Goal: Task Accomplishment & Management: Use online tool/utility

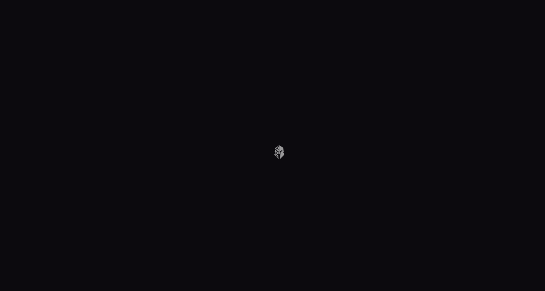
click at [4, 13] on body at bounding box center [272, 145] width 545 height 291
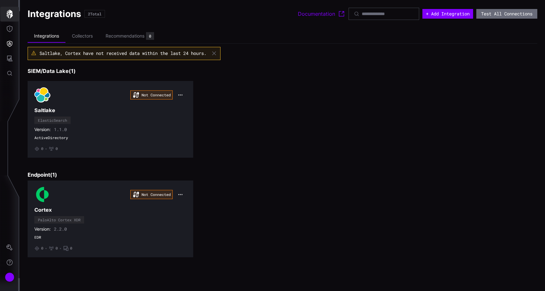
click at [10, 13] on icon "button" at bounding box center [9, 14] width 6 height 9
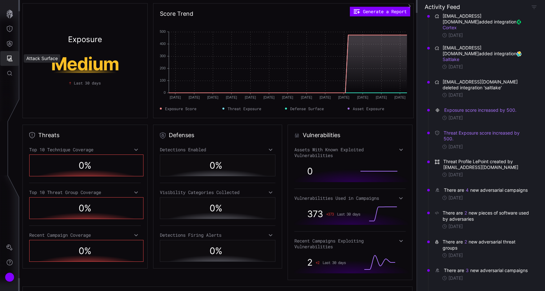
click at [10, 53] on button "Attack Surface" at bounding box center [9, 58] width 19 height 15
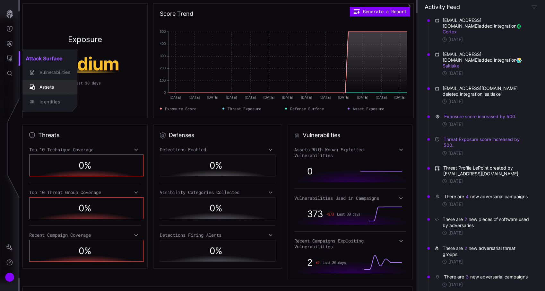
click at [49, 87] on div "Assets" at bounding box center [53, 87] width 34 height 8
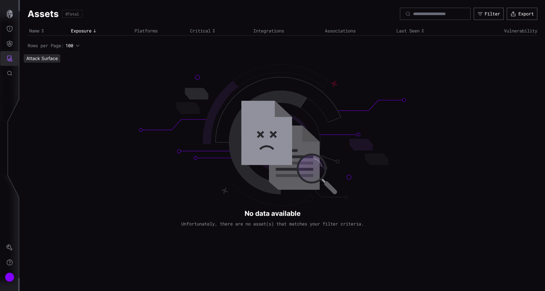
click at [13, 53] on button "Attack Surface" at bounding box center [9, 58] width 19 height 15
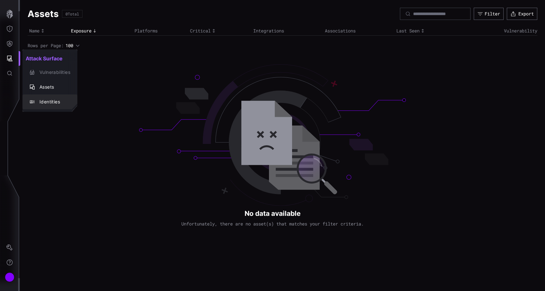
click at [46, 102] on div "Identities" at bounding box center [53, 102] width 34 height 8
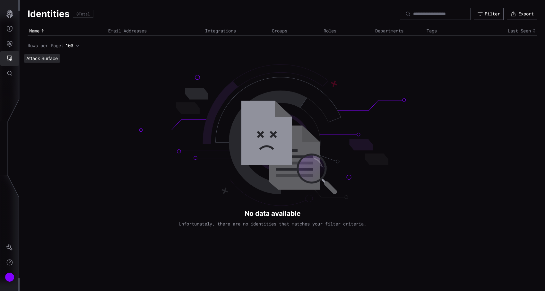
click at [14, 59] on button "Attack Surface" at bounding box center [9, 58] width 19 height 15
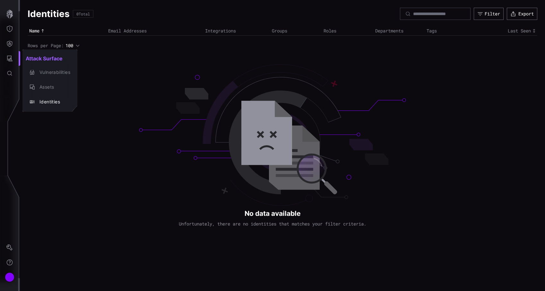
click at [13, 45] on div at bounding box center [272, 145] width 545 height 291
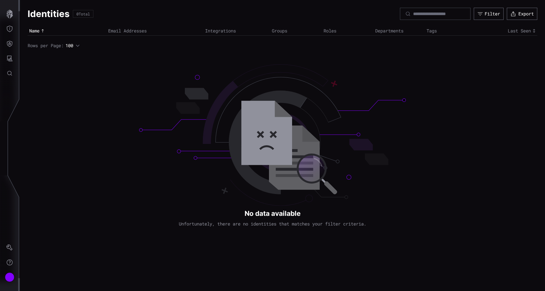
click at [13, 45] on button "Defense Surface" at bounding box center [9, 43] width 19 height 15
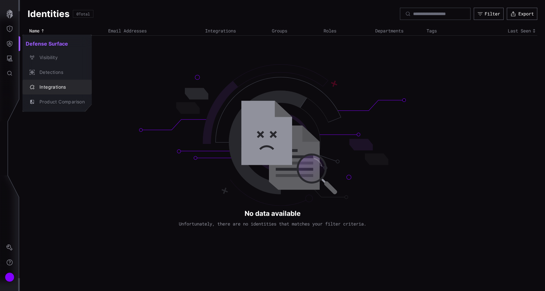
click at [59, 91] on div "Integrations" at bounding box center [57, 87] width 64 height 9
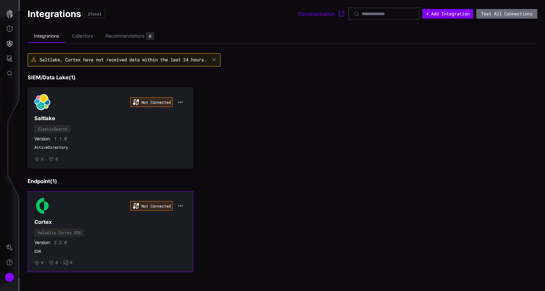
click at [163, 217] on div "Not Connected Cortex PaloAlto Cortex XDR Version: 2.2.0 EDR • 0 • 0 • 0" at bounding box center [110, 231] width 152 height 67
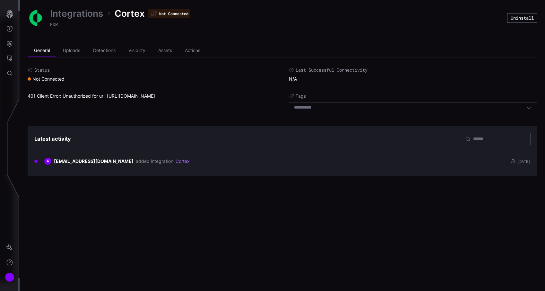
click at [142, 97] on div "401 Client Error: Unauthorized for url: [URL][DOMAIN_NAME]" at bounding box center [152, 104] width 248 height 23
click at [154, 103] on div "401 Client Error: Unauthorized for url: [URL][DOMAIN_NAME]" at bounding box center [152, 104] width 248 height 23
drag, startPoint x: 124, startPoint y: 97, endPoint x: 206, endPoint y: 96, distance: 82.8
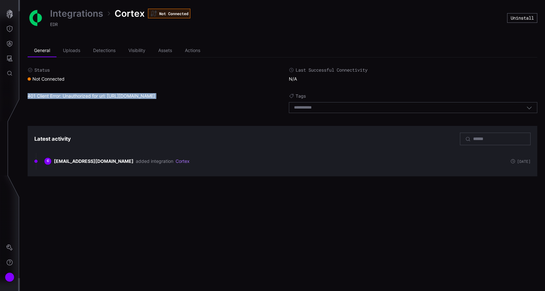
click at [206, 96] on div "401 Client Error: Unauthorized for url: [URL][DOMAIN_NAME]" at bounding box center [152, 104] width 248 height 23
copy div "[DOMAIN_NAME]"
click at [84, 8] on link "Integrations" at bounding box center [76, 14] width 53 height 12
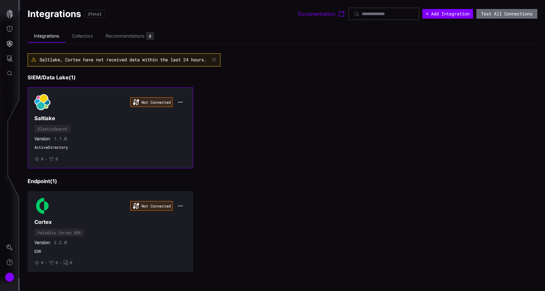
click at [96, 134] on div "Not Connected Saltlake ElasticSearch Version: 1.1.0 ActiveDirectory • 0 • 0" at bounding box center [110, 127] width 152 height 67
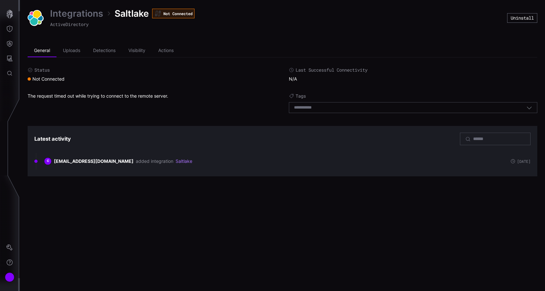
click at [92, 14] on link "Integrations" at bounding box center [76, 14] width 53 height 12
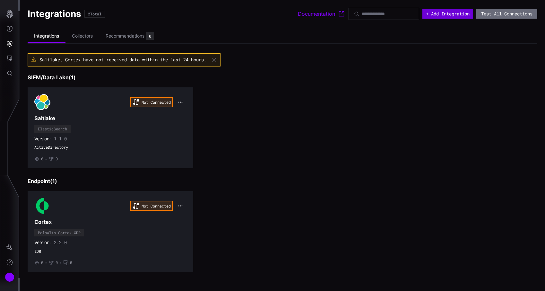
click at [457, 14] on button "+ Add Integration" at bounding box center [447, 14] width 51 height 10
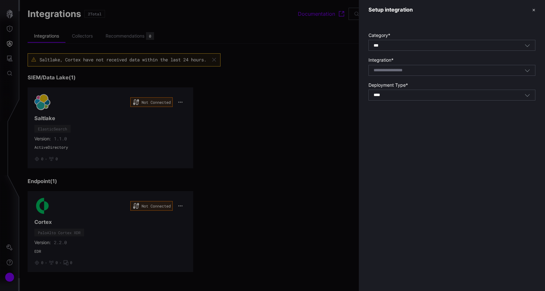
click at [408, 73] on input at bounding box center [397, 70] width 46 height 5
click at [404, 79] on span "al Upload" at bounding box center [394, 80] width 20 height 5
type input "**********"
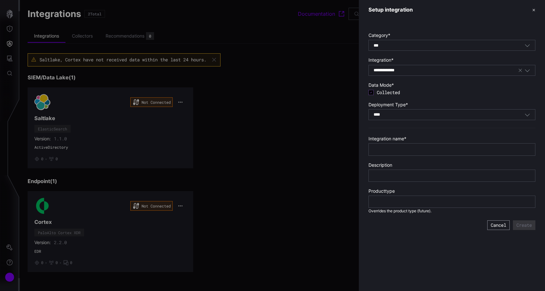
click at [491, 227] on button "Cancel" at bounding box center [498, 225] width 22 height 10
